Goal: Task Accomplishment & Management: Complete application form

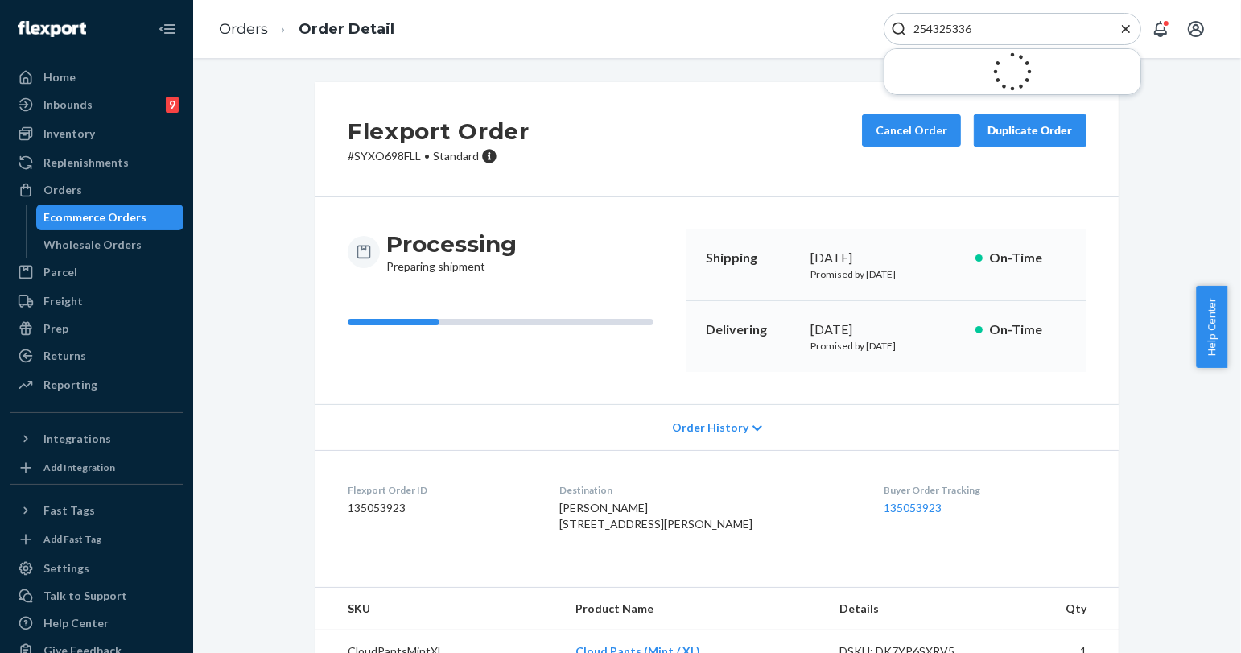
scroll to position [89, 0]
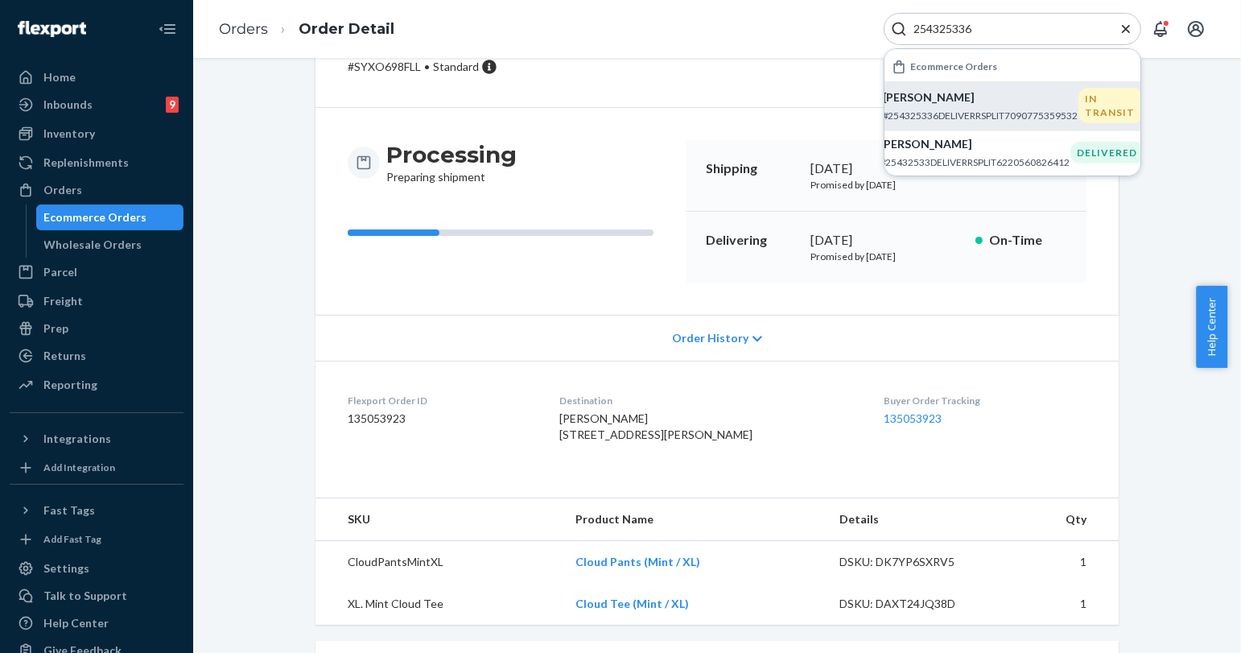
type input "254325336"
click at [960, 96] on p "[PERSON_NAME]" at bounding box center [981, 97] width 196 height 16
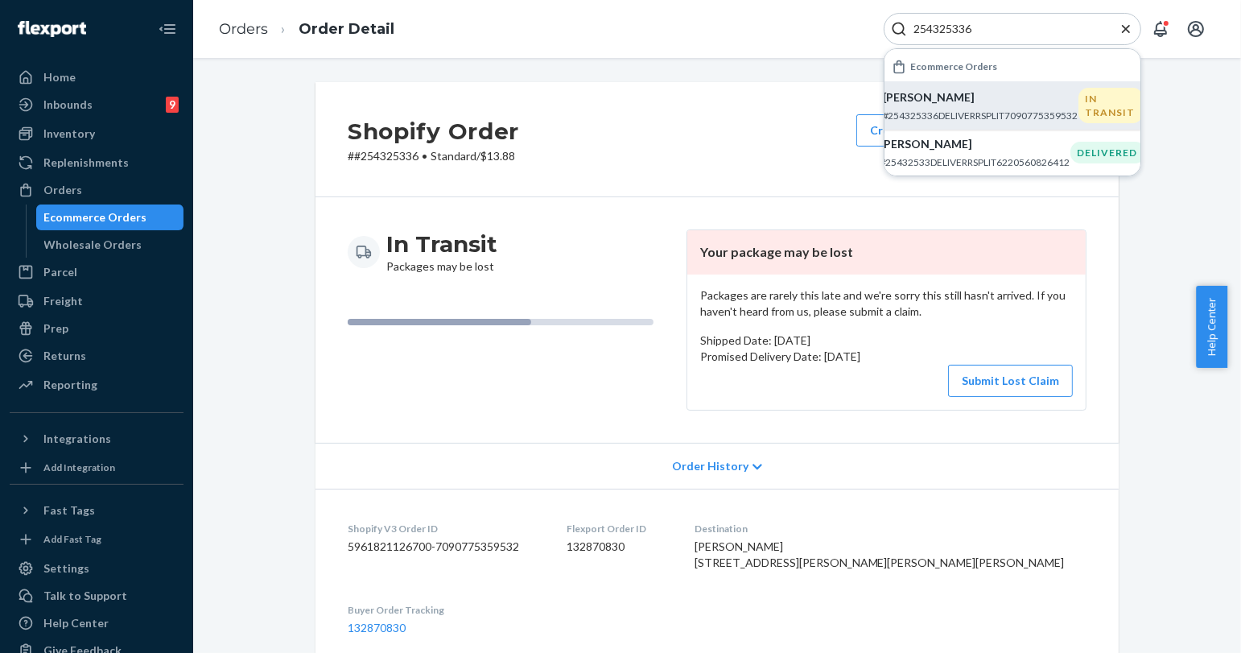
click at [1120, 21] on icon "Close Search" at bounding box center [1126, 29] width 16 height 16
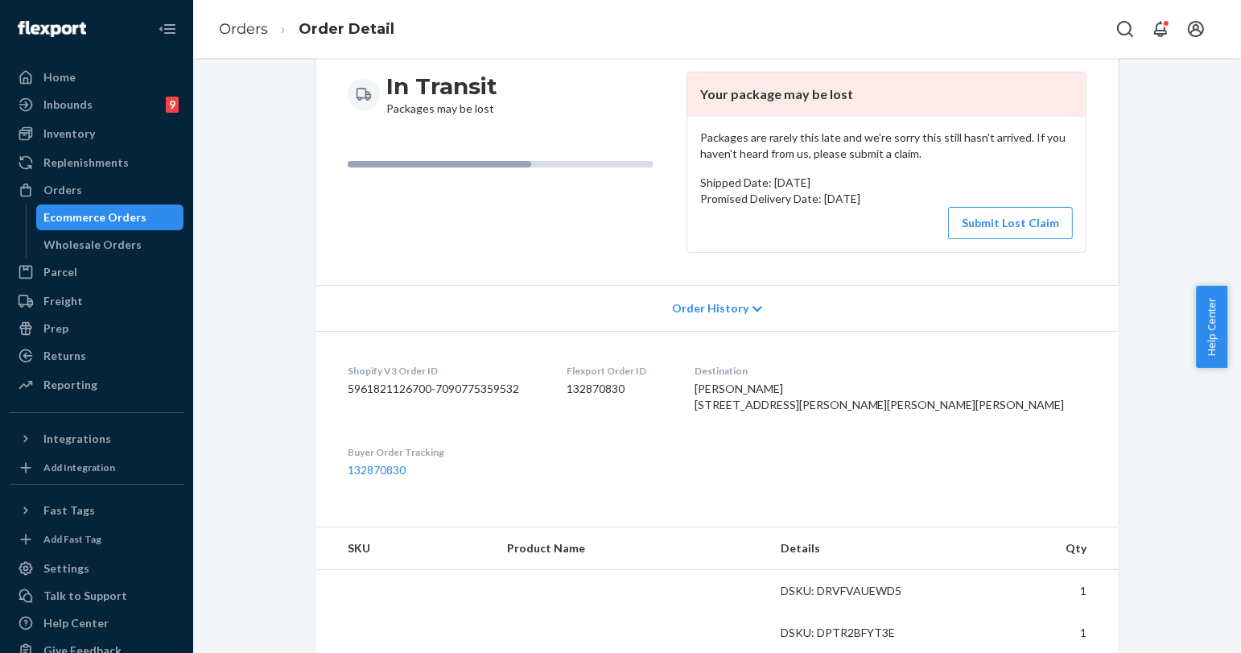
scroll to position [179, 0]
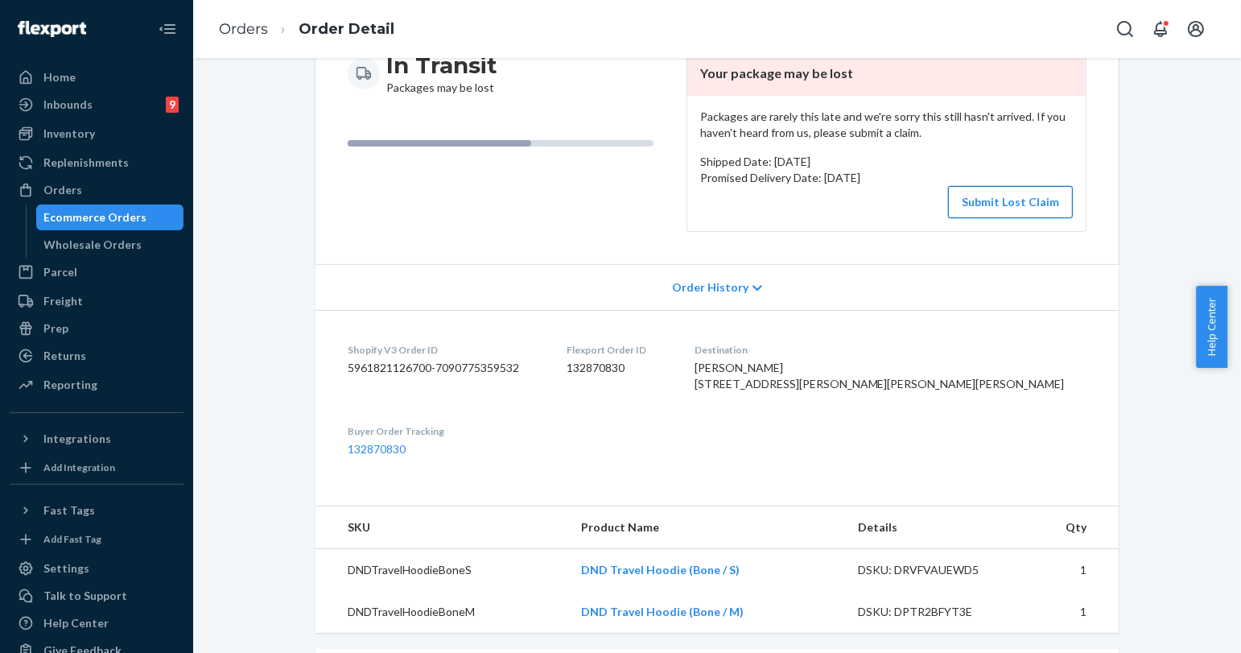
click at [964, 192] on button "Submit Lost Claim" at bounding box center [1010, 202] width 125 height 32
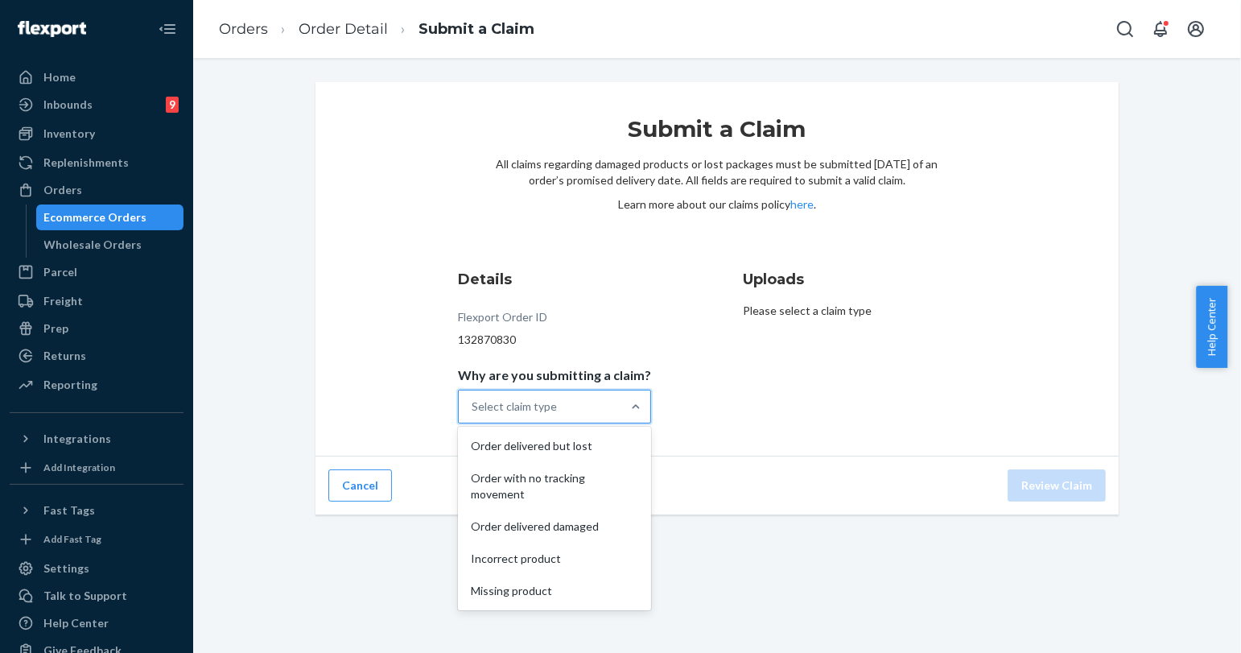
click at [587, 414] on div "Select claim type" at bounding box center [540, 406] width 163 height 32
click at [473, 414] on input "Why are you submitting a claim? option Order delivered but lost focused, 1 of 5…" at bounding box center [473, 407] width 2 height 16
click at [571, 501] on div "Order with no tracking movement" at bounding box center [554, 486] width 187 height 48
click at [473, 415] on input "Why are you submitting a claim? option Order with no tracking movement focused,…" at bounding box center [473, 407] width 2 height 16
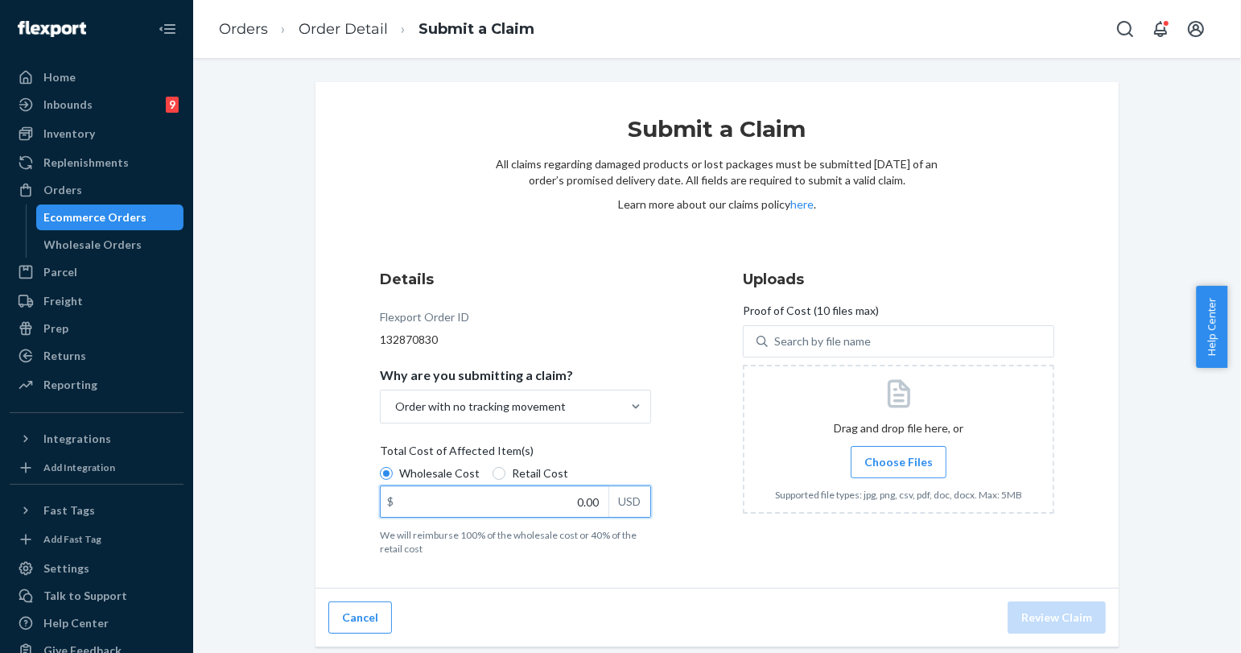
click at [565, 503] on input "0.00" at bounding box center [495, 501] width 228 height 31
type input "118.00"
click at [903, 459] on span "Choose Files" at bounding box center [899, 462] width 68 height 16
click at [899, 459] on input "Choose Files" at bounding box center [898, 462] width 1 height 18
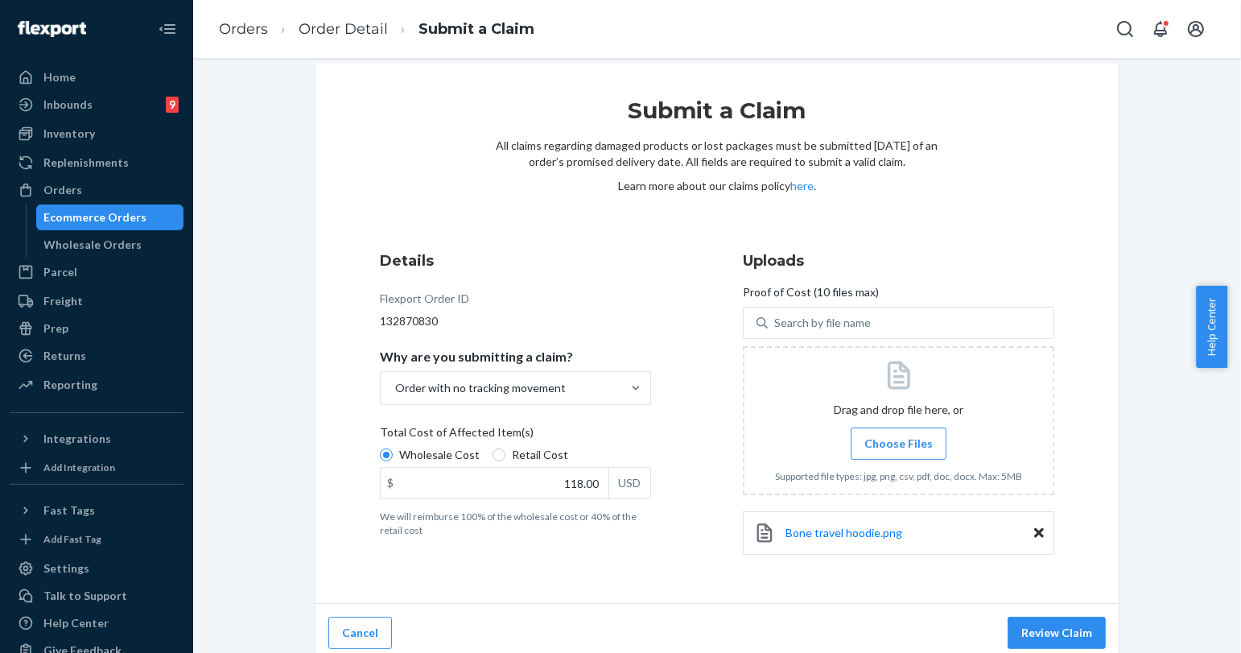
scroll to position [27, 0]
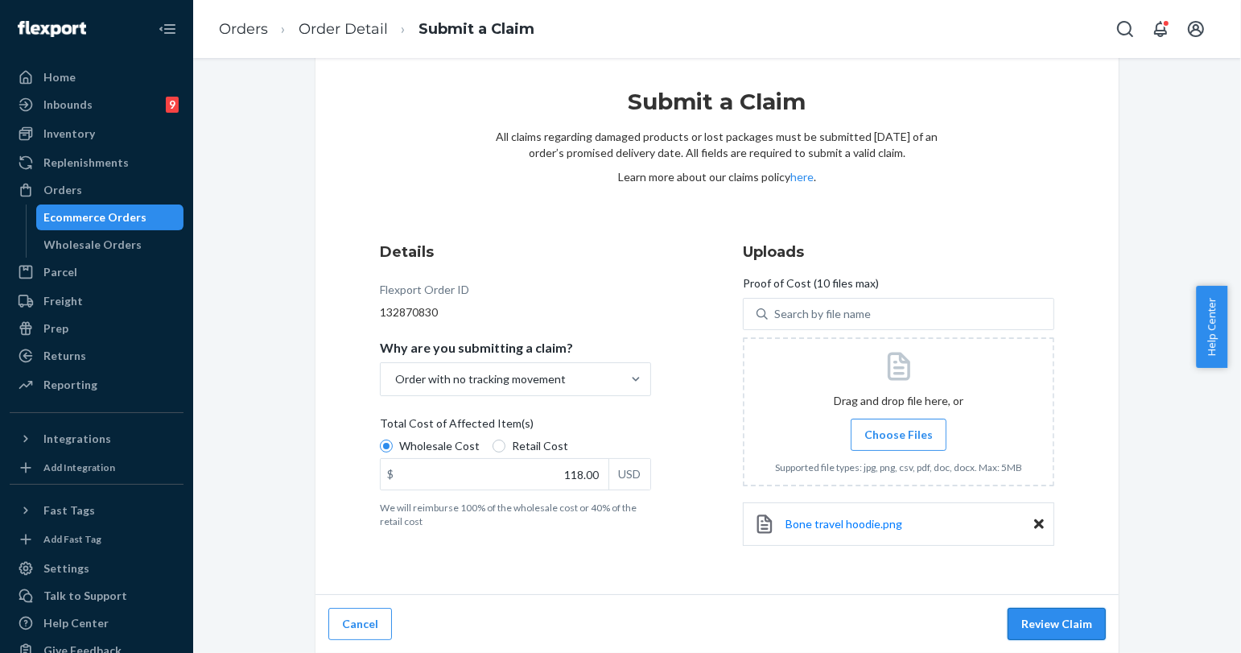
click at [1051, 626] on button "Review Claim" at bounding box center [1057, 624] width 98 height 32
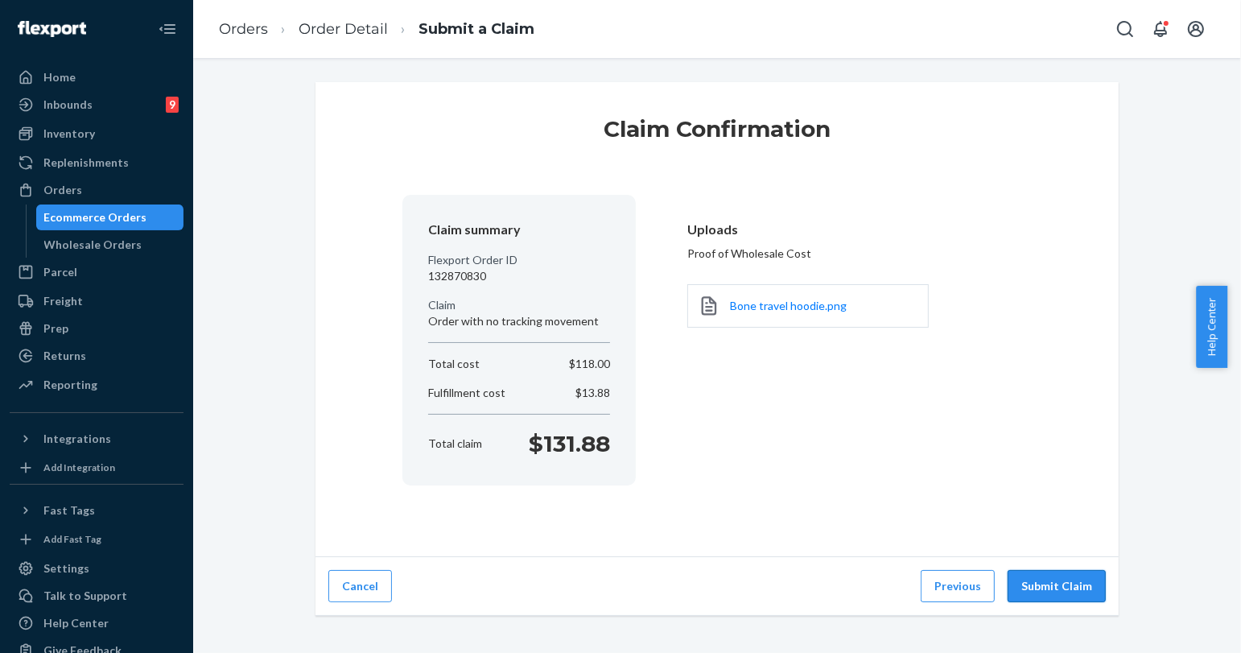
click at [1070, 588] on button "Submit Claim" at bounding box center [1057, 586] width 98 height 32
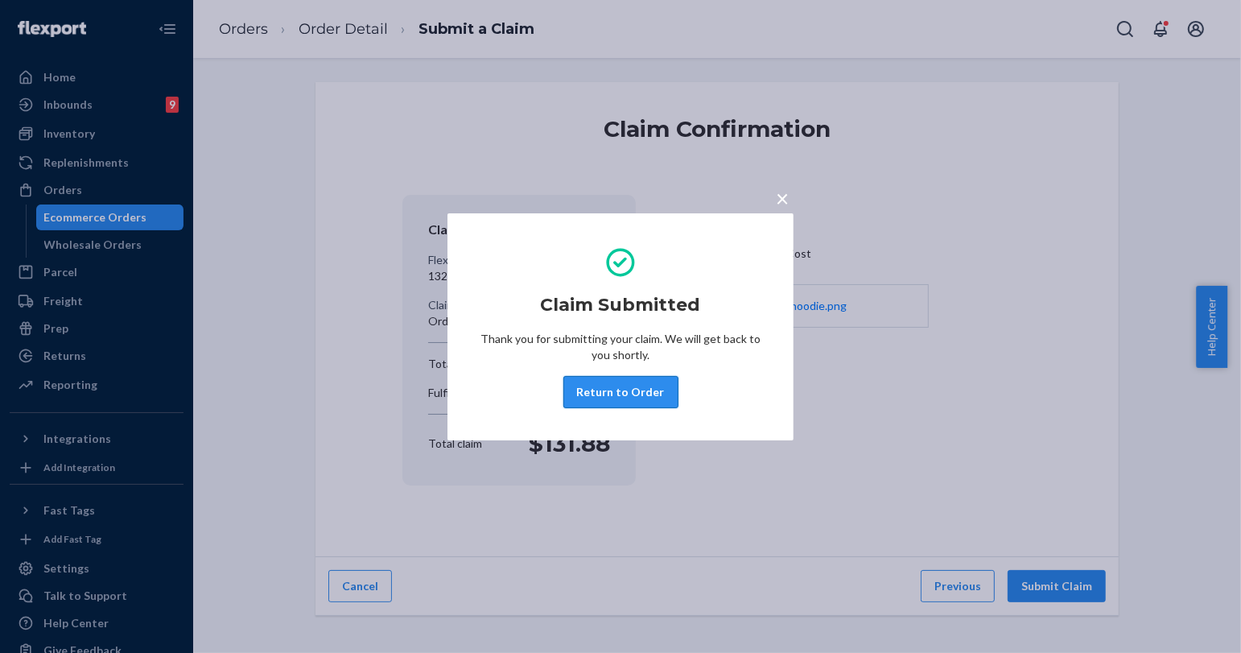
click at [617, 394] on button "Return to Order" at bounding box center [621, 392] width 115 height 32
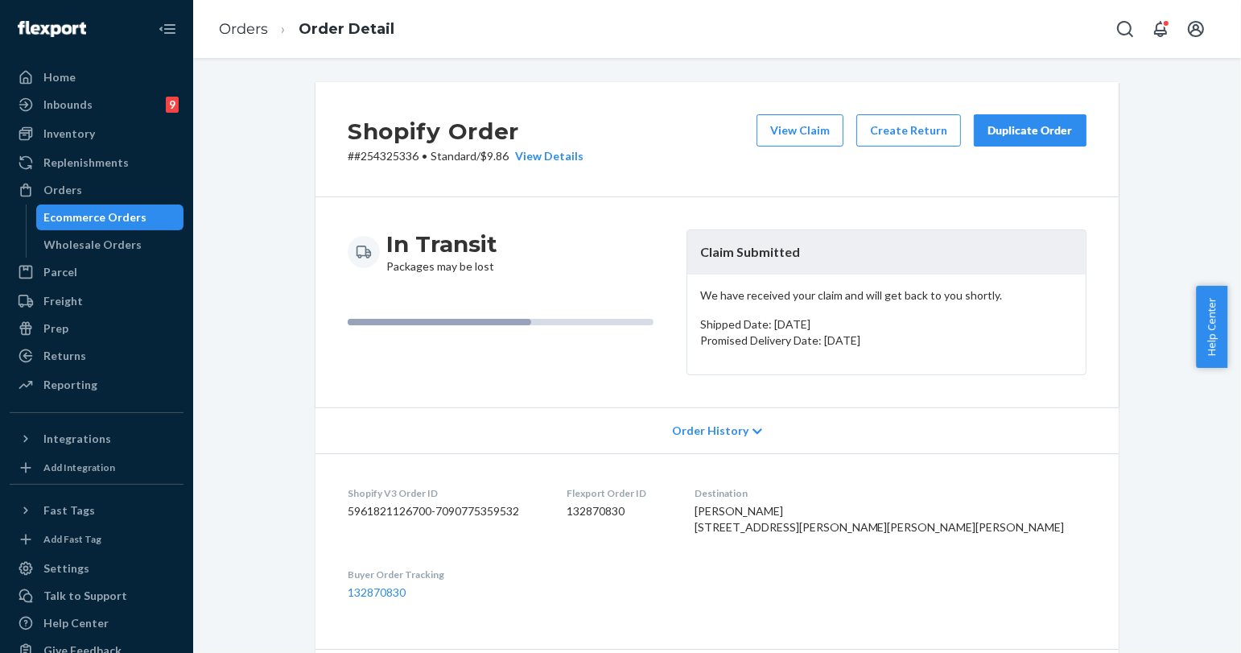
click at [1056, 138] on div "Duplicate Order" at bounding box center [1030, 130] width 85 height 16
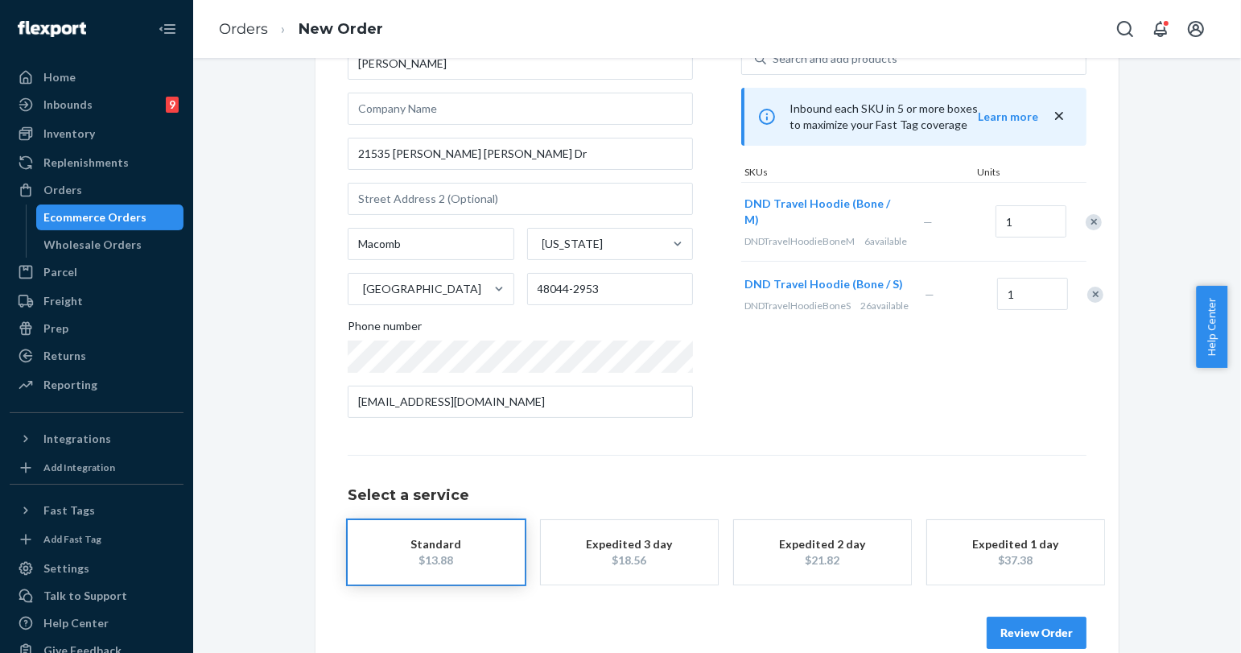
scroll to position [144, 0]
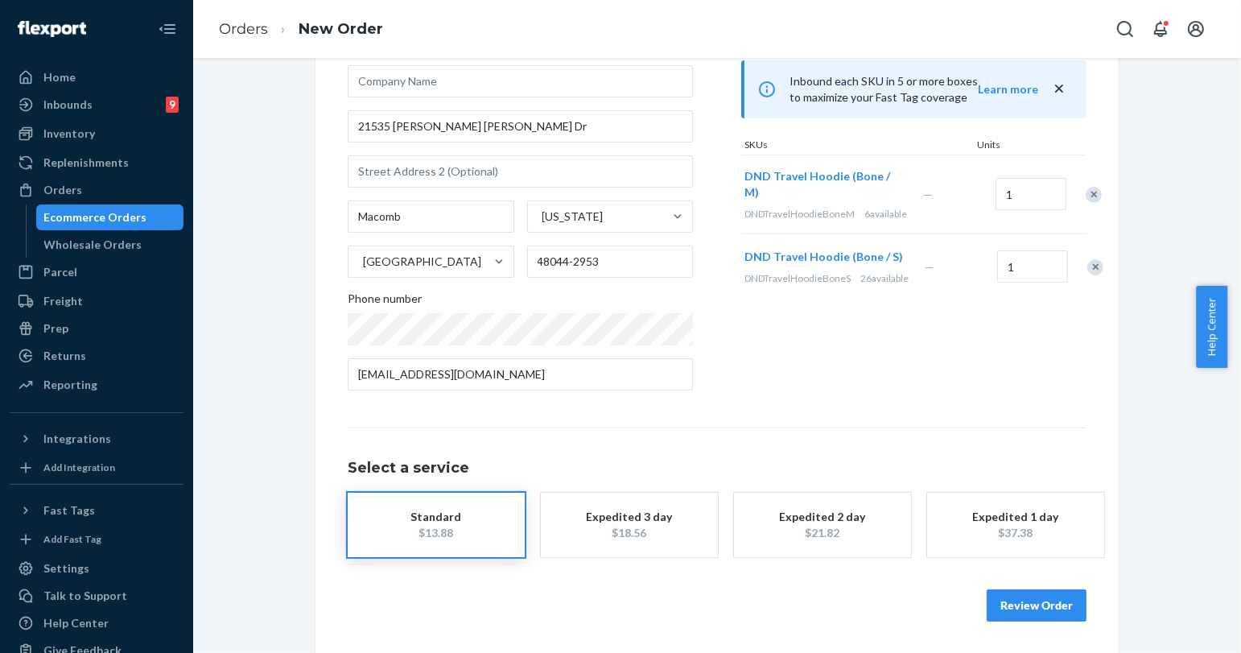
click at [1032, 606] on button "Review Order" at bounding box center [1037, 605] width 100 height 32
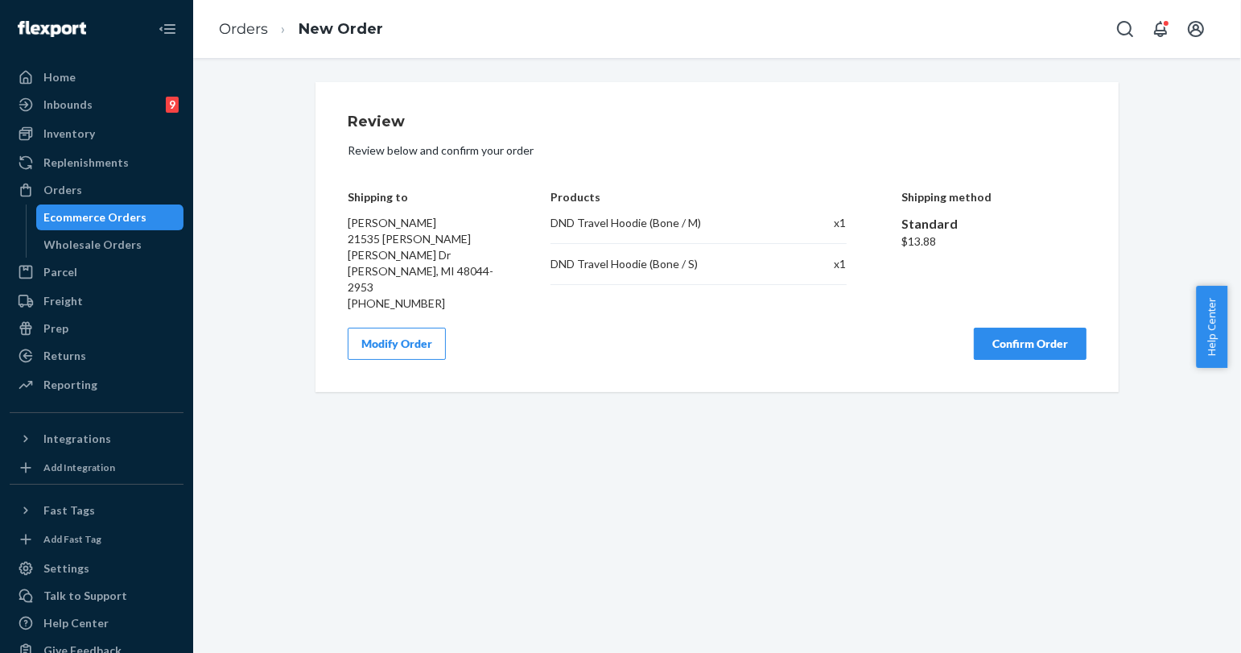
click at [1006, 328] on button "Confirm Order" at bounding box center [1030, 344] width 113 height 32
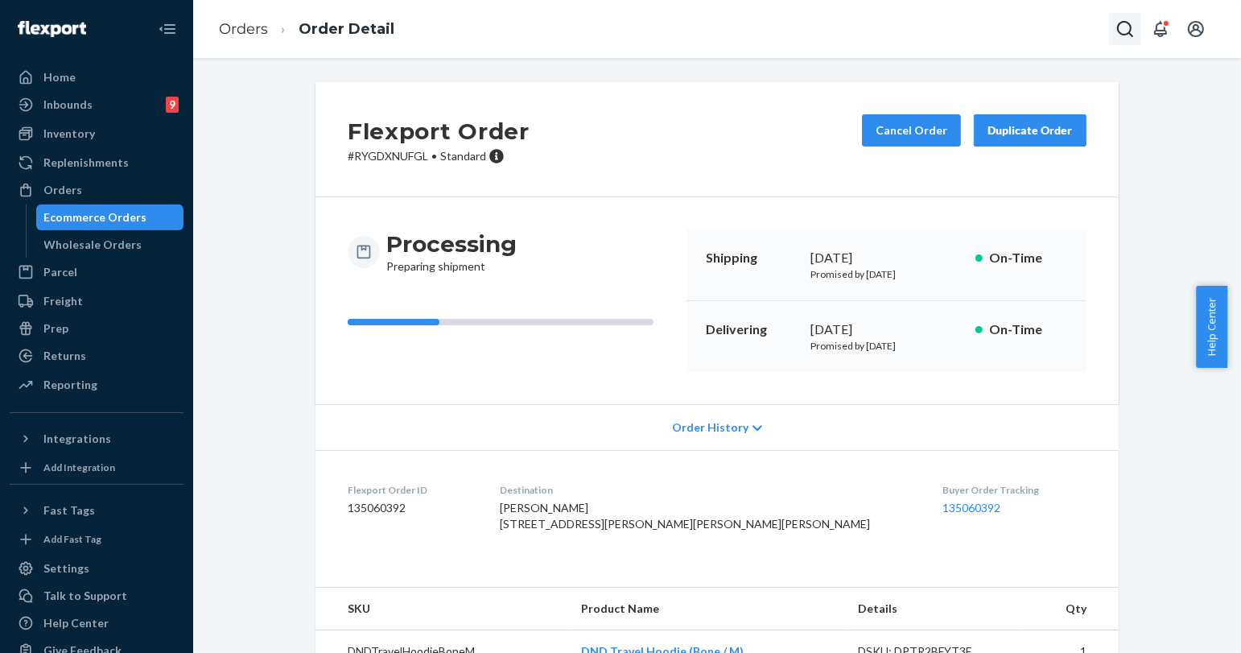
click at [1130, 20] on icon "Open Search Box" at bounding box center [1125, 28] width 19 height 19
click at [1019, 27] on input "Search Input" at bounding box center [1006, 29] width 198 height 16
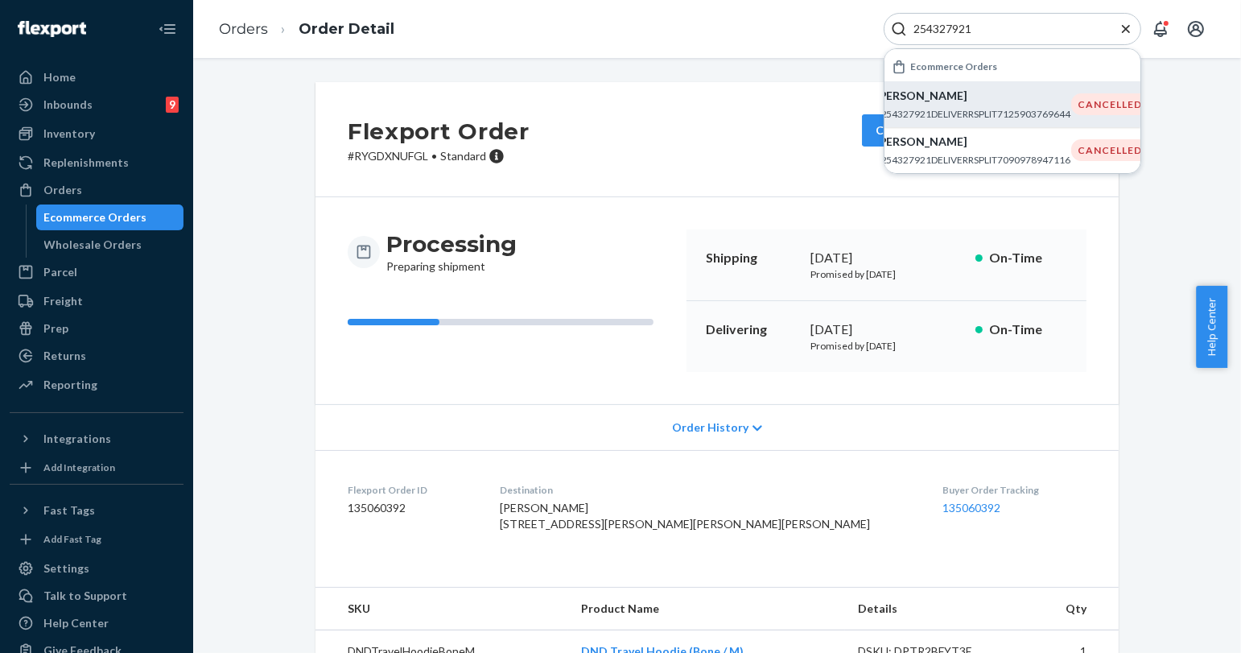
type input "254327921"
click at [983, 94] on p "[PERSON_NAME]" at bounding box center [974, 96] width 196 height 16
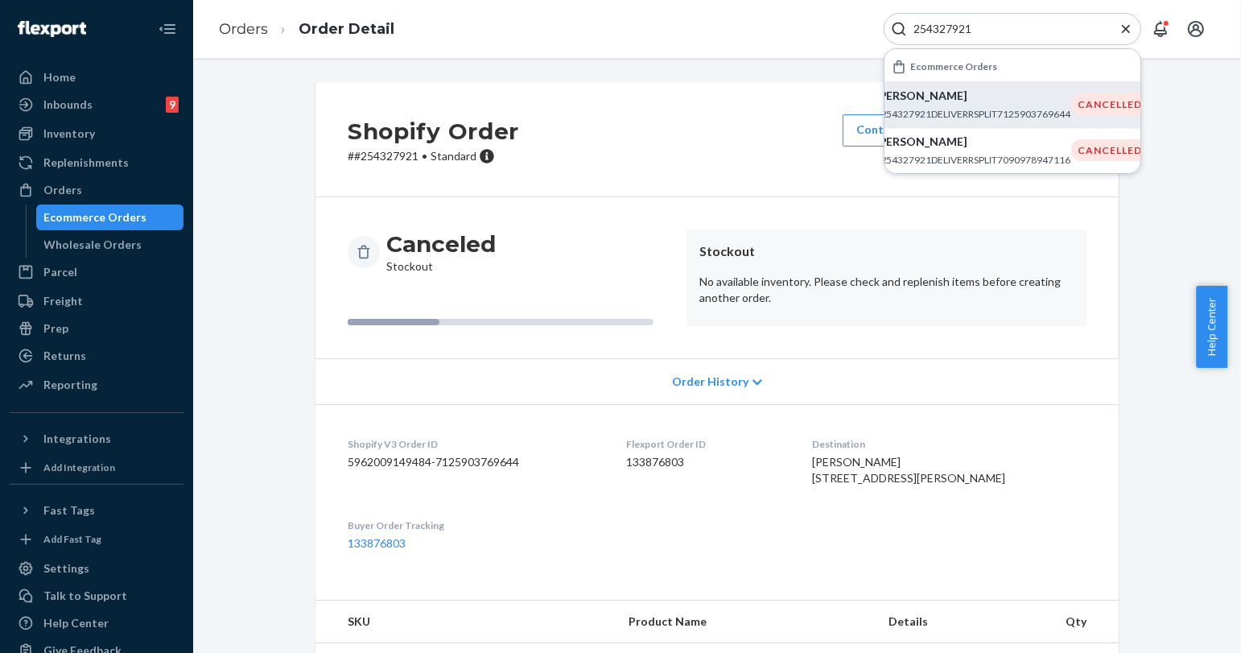
click at [1122, 23] on icon "Close Search" at bounding box center [1126, 29] width 16 height 16
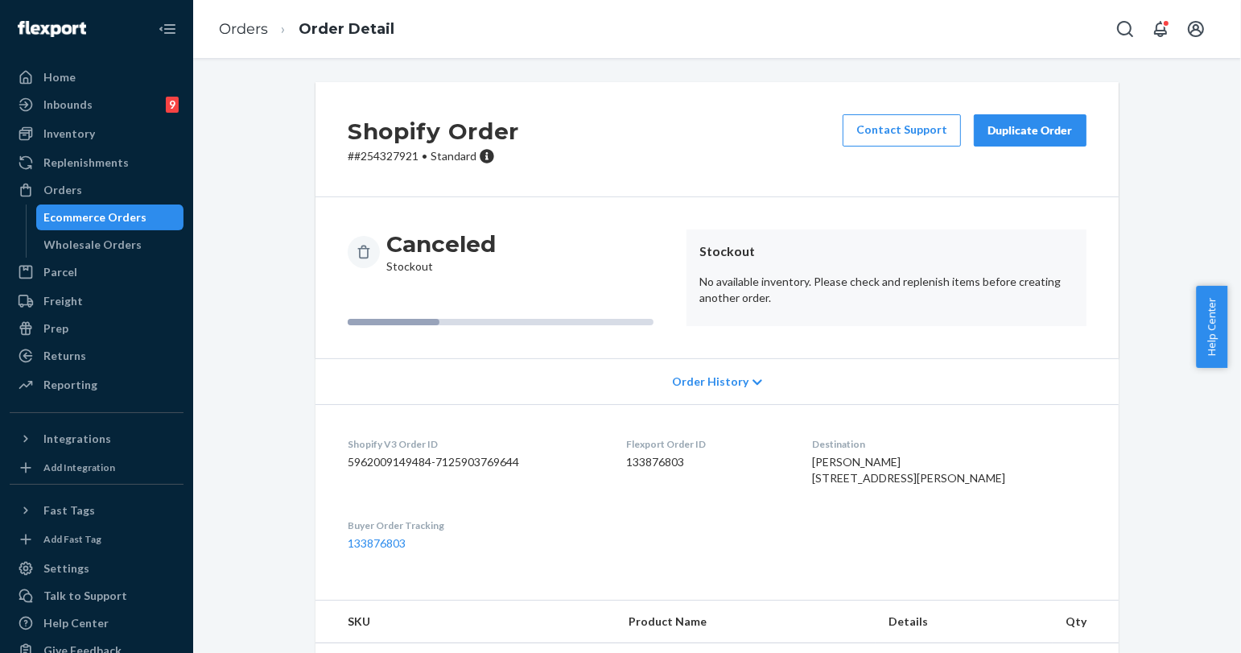
click at [1003, 131] on div "Duplicate Order" at bounding box center [1030, 130] width 85 height 16
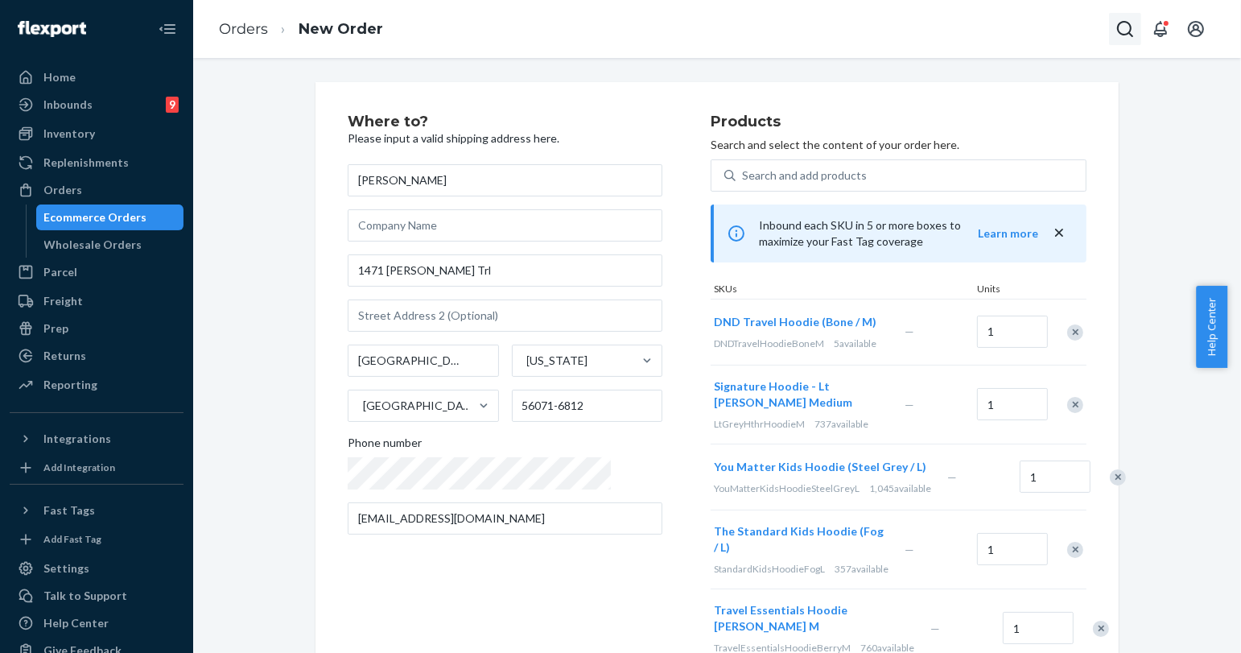
click at [1133, 26] on icon "Open Search Box" at bounding box center [1125, 28] width 19 height 19
click at [1043, 26] on input "Search Input" at bounding box center [1006, 29] width 198 height 16
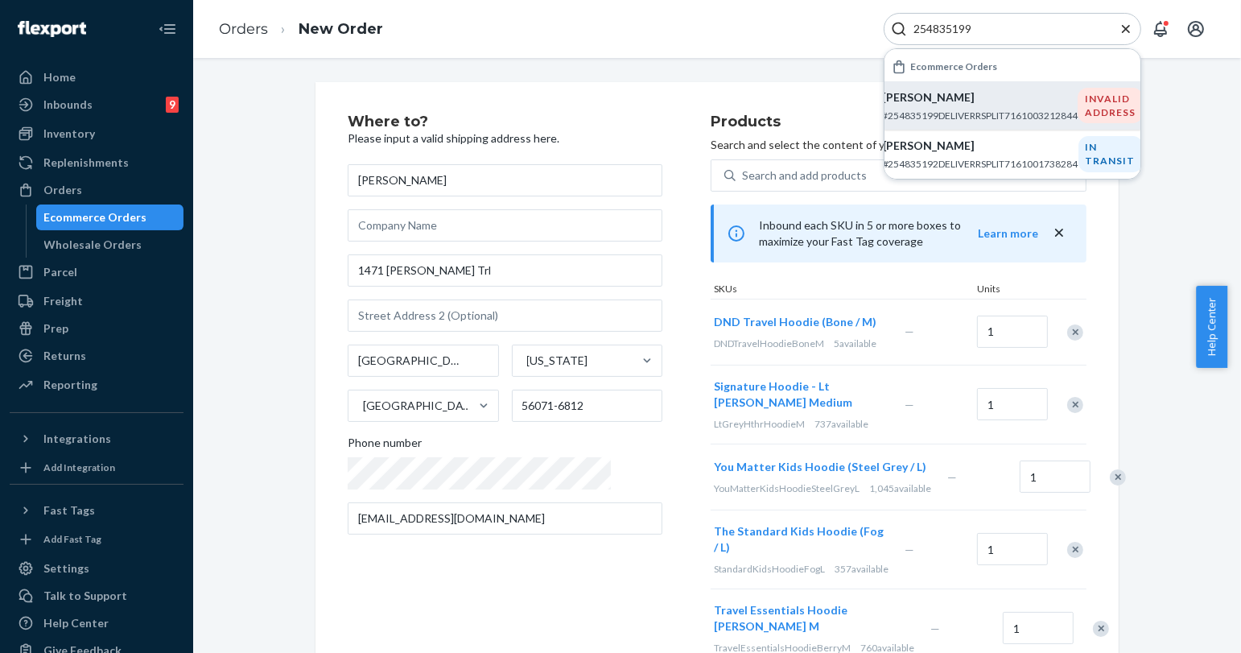
type input "254835199"
click at [911, 111] on p "#254835199DELIVERRSPLIT7161003212844" at bounding box center [980, 116] width 196 height 14
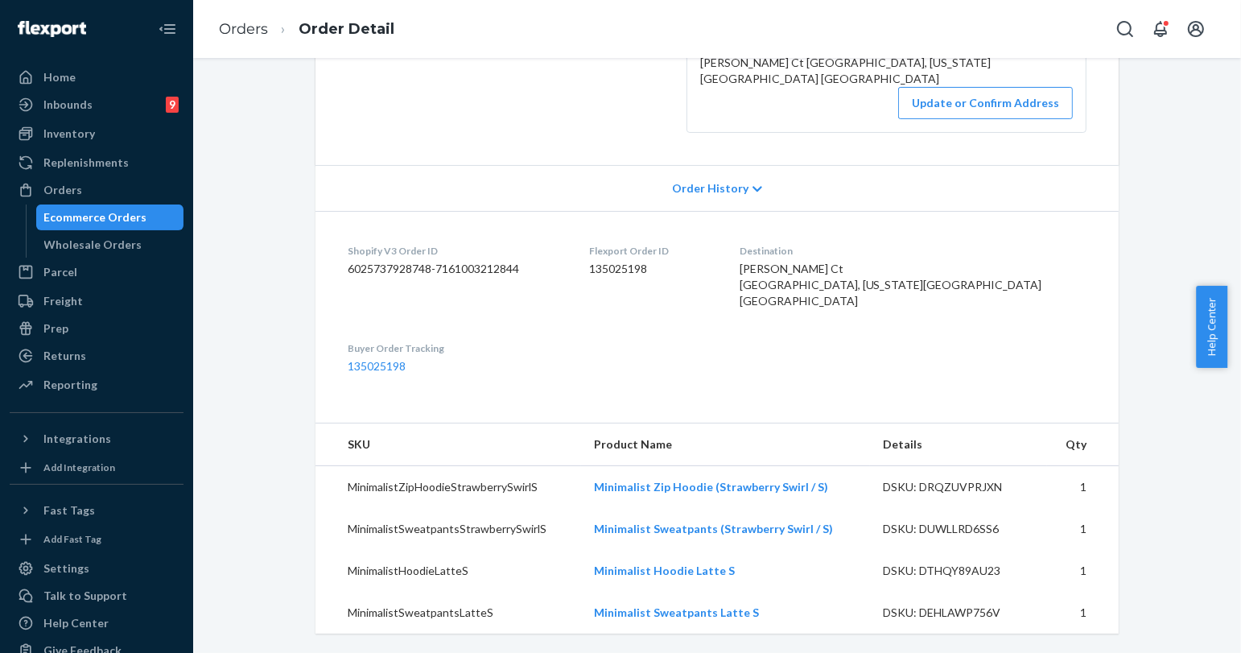
scroll to position [338, 0]
click at [1119, 31] on icon "Open Search Box" at bounding box center [1125, 29] width 16 height 16
click at [1051, 32] on input "Search Input" at bounding box center [1006, 29] width 198 height 16
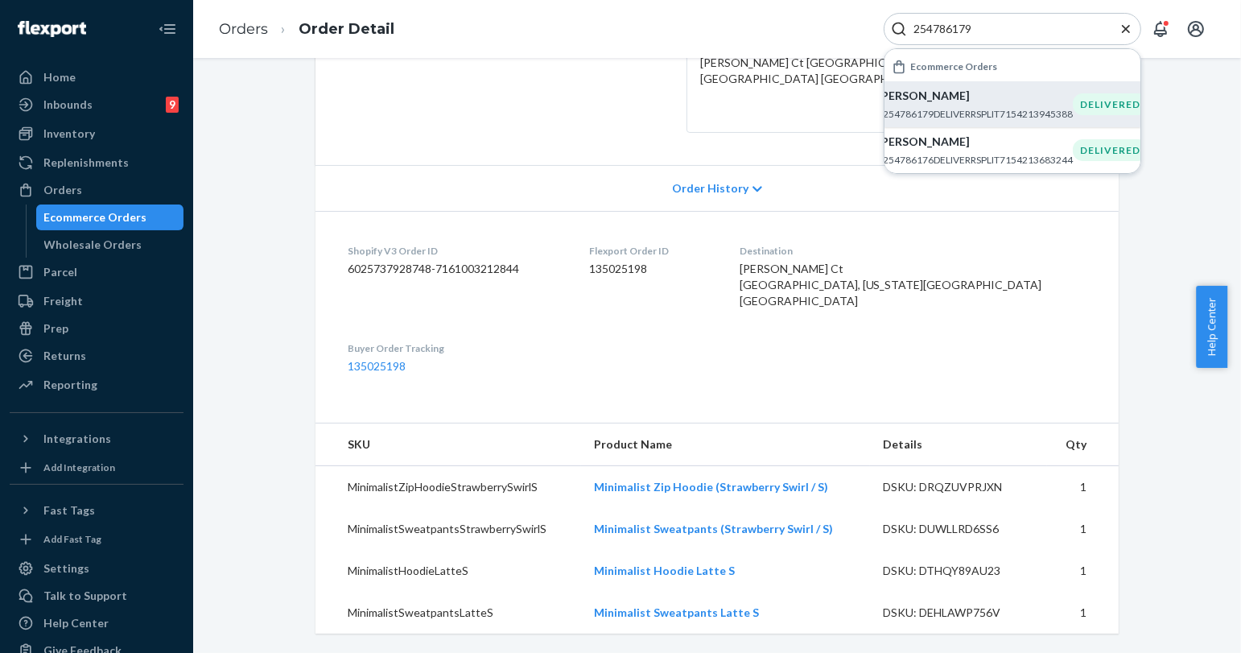
type input "254786179"
click at [933, 112] on p "#254786179DELIVERRSPLIT7154213945388" at bounding box center [976, 114] width 196 height 14
